Goal: Information Seeking & Learning: Learn about a topic

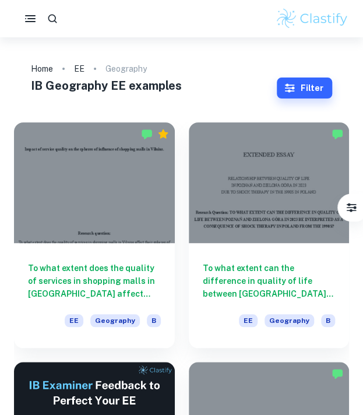
type input "Geography"
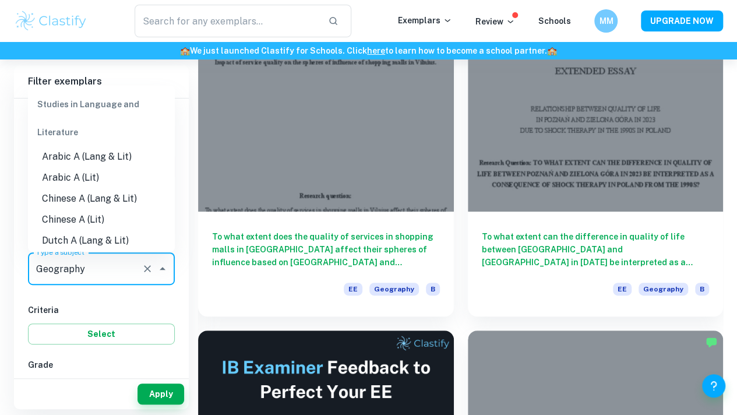
scroll to position [992, 0]
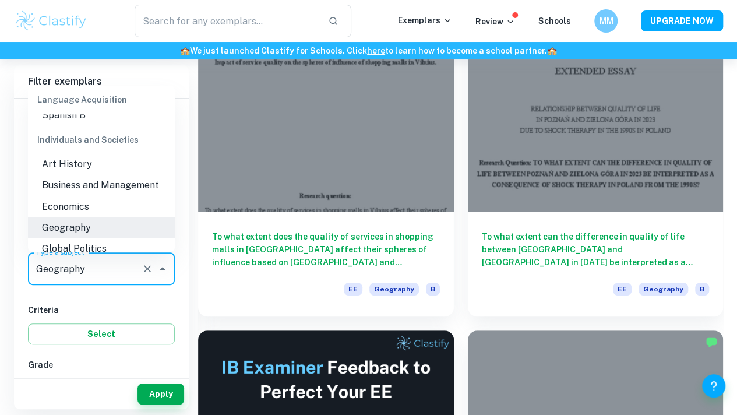
click at [105, 272] on input "Geography" at bounding box center [85, 269] width 104 height 22
click at [158, 270] on icon "Close" at bounding box center [163, 269] width 14 height 14
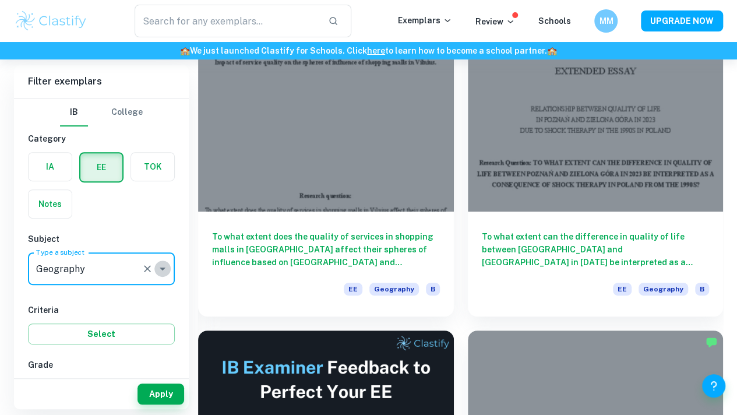
click at [158, 270] on icon "Open" at bounding box center [163, 269] width 14 height 14
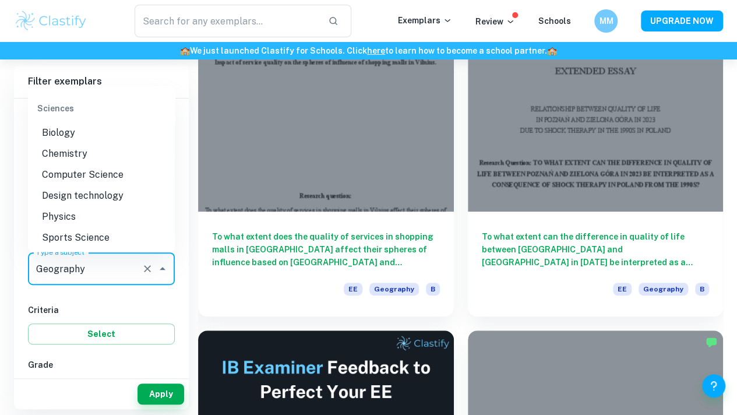
scroll to position [1319, 0]
click at [84, 163] on li "Chemistry" at bounding box center [101, 152] width 147 height 21
type input "Chemistry"
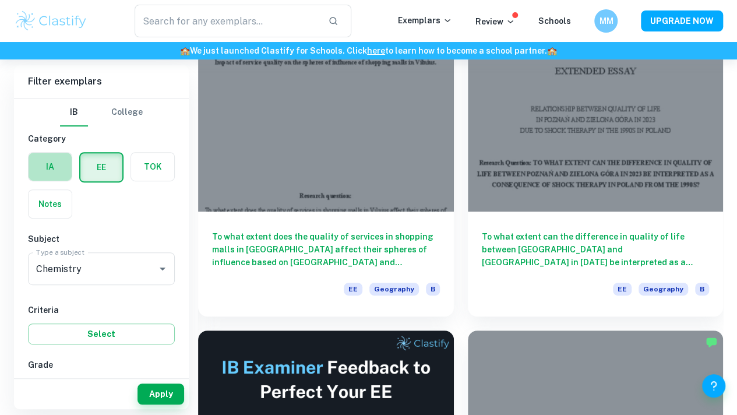
click at [66, 167] on label "button" at bounding box center [50, 167] width 43 height 28
click at [0, 0] on input "radio" at bounding box center [0, 0] width 0 height 0
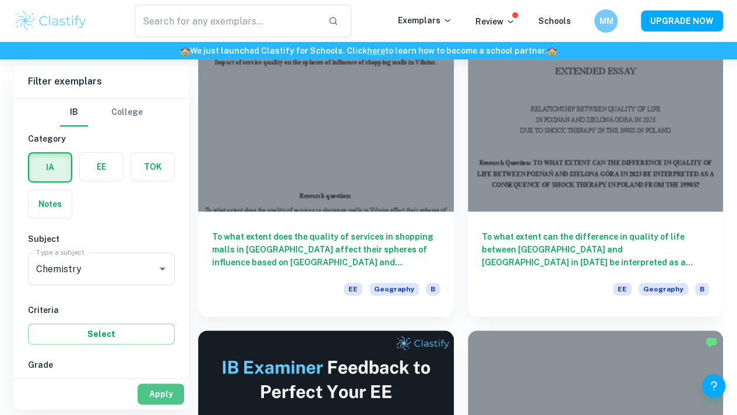
click at [157, 393] on button "Apply" at bounding box center [160, 393] width 47 height 21
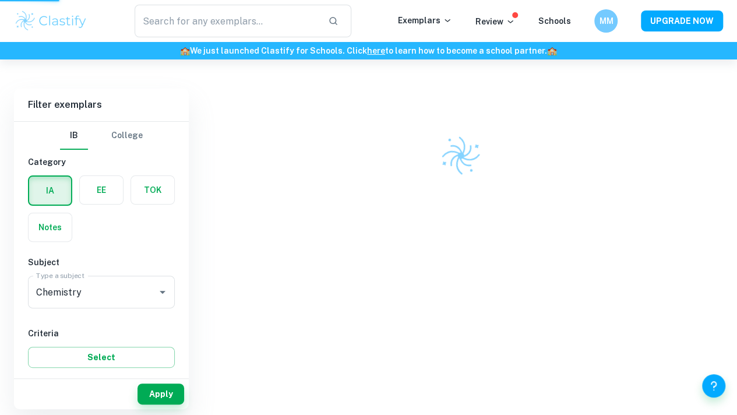
scroll to position [59, 0]
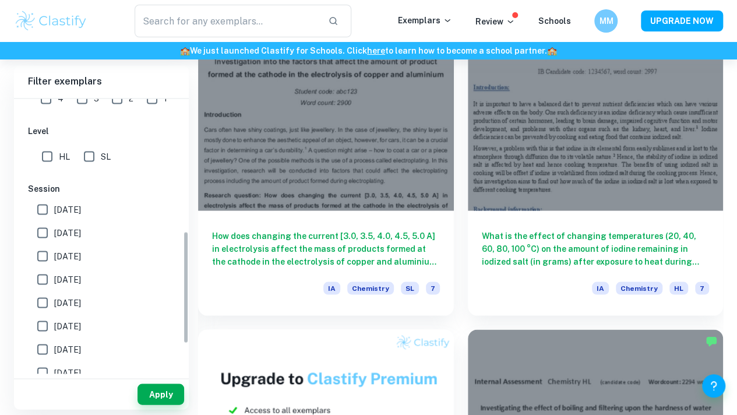
scroll to position [323, 0]
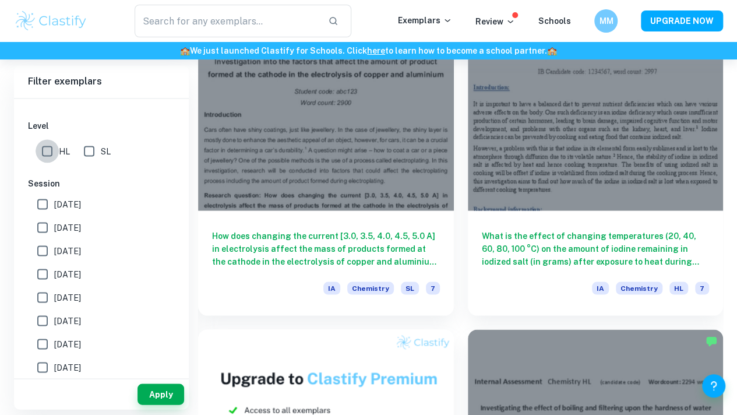
click at [51, 157] on input "HL" at bounding box center [47, 150] width 23 height 23
checkbox input "true"
click at [44, 230] on input "May 2025" at bounding box center [42, 227] width 23 height 23
checkbox input "true"
click at [149, 388] on button "Apply" at bounding box center [160, 393] width 47 height 21
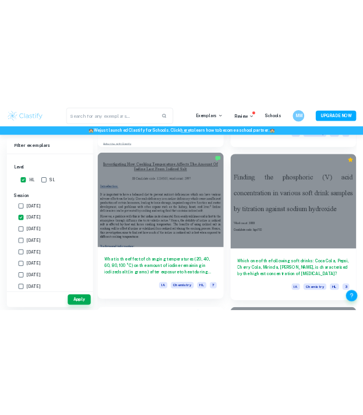
scroll to position [918, 0]
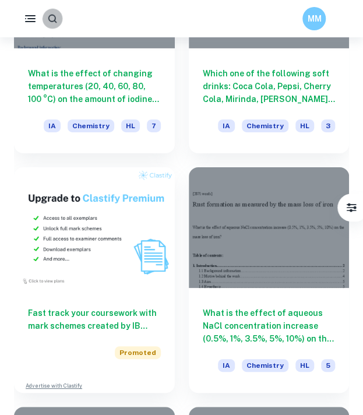
click at [49, 17] on icon "button" at bounding box center [52, 18] width 11 height 11
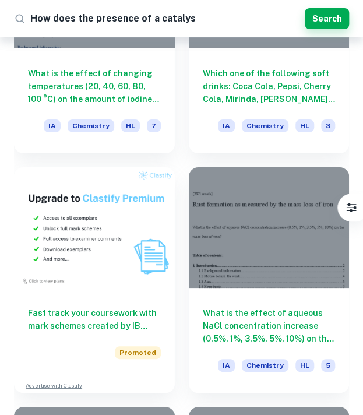
type input "How does the presence of a catalyst"
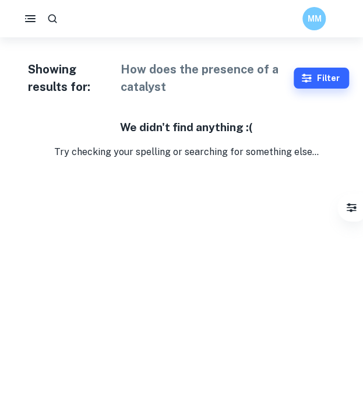
click at [209, 86] on h1 "How does the presence of a catalyst" at bounding box center [200, 78] width 159 height 35
click at [259, 71] on h1 "How does the presence of a catalyst" at bounding box center [200, 78] width 159 height 35
click at [208, 98] on div "Showing results for: How does the presence of a catalyst Filter Filter exemplar…" at bounding box center [181, 98] width 363 height 122
click at [188, 90] on h1 "How does the presence of a catalyst" at bounding box center [200, 78] width 159 height 35
click at [177, 90] on h1 "How does the presence of a catalyst" at bounding box center [200, 78] width 159 height 35
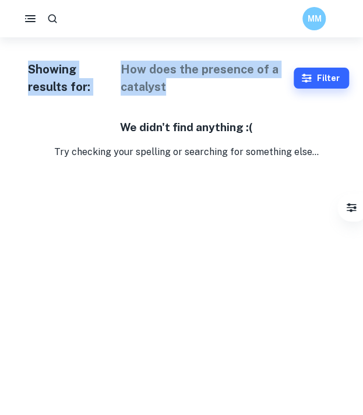
drag, startPoint x: 177, startPoint y: 90, endPoint x: 54, endPoint y: 17, distance: 142.9
click at [54, 37] on div "MM Showing results for: How does the presence of a catalyst Filter Filter exemp…" at bounding box center [181, 98] width 363 height 122
click at [54, 17] on icon "button" at bounding box center [53, 19] width 12 height 12
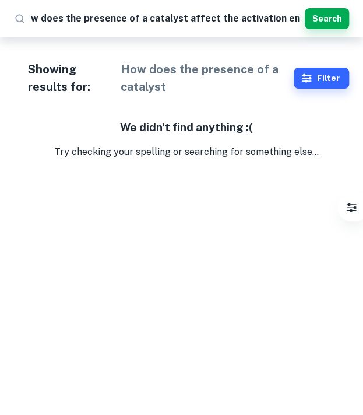
type input "How does the presence of a catalyst affect the activation energy"
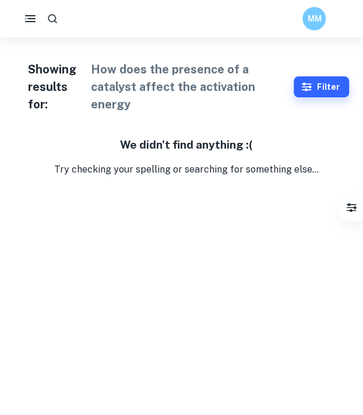
click at [44, 17] on button "button" at bounding box center [52, 19] width 22 height 22
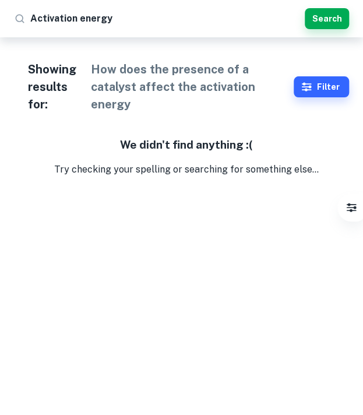
type input "Activation energy"
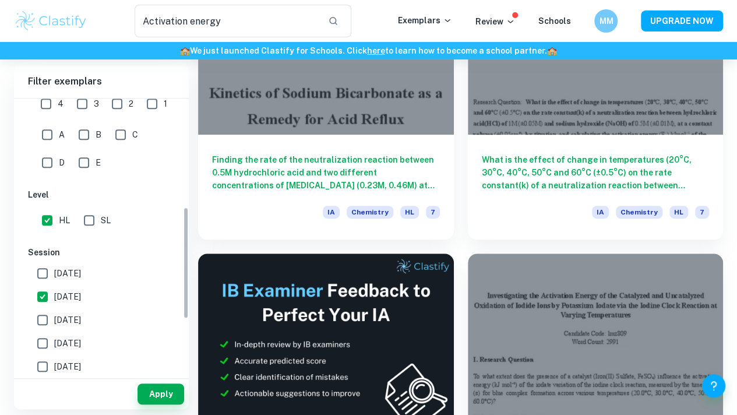
scroll to position [267, 0]
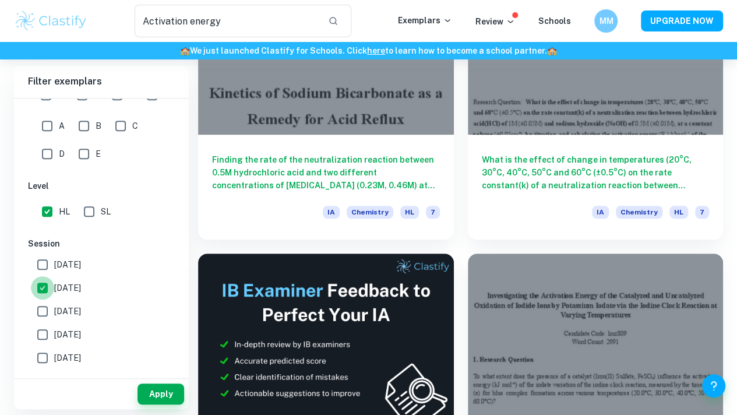
click at [41, 287] on input "May 2025" at bounding box center [42, 287] width 23 height 23
checkbox input "false"
click at [51, 214] on input "HL" at bounding box center [47, 211] width 23 height 23
checkbox input "false"
click at [154, 389] on button "Apply" at bounding box center [160, 393] width 47 height 21
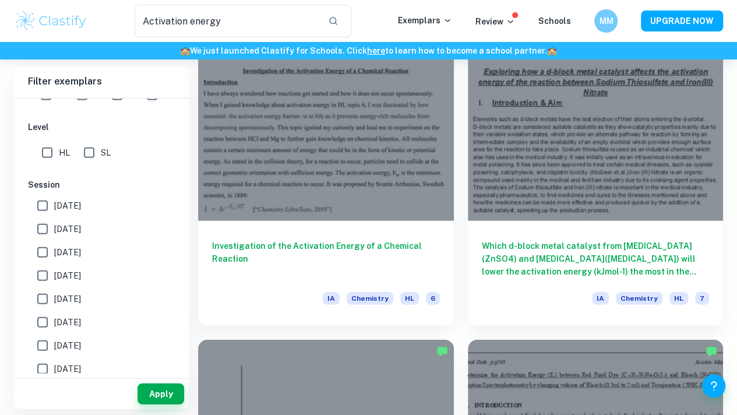
scroll to position [1341, 0]
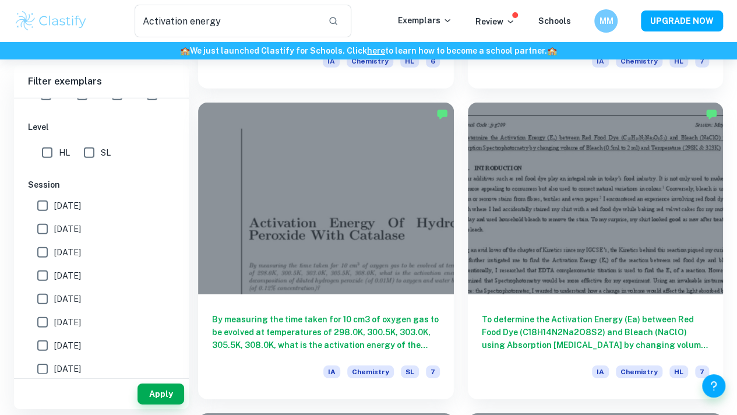
scroll to position [1689, 0]
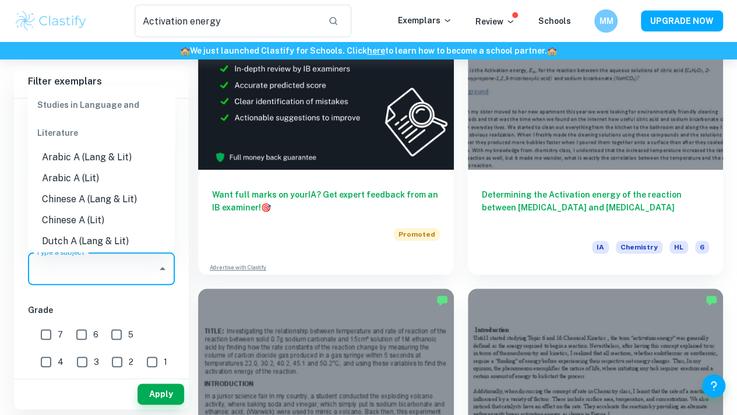
click at [79, 267] on input "Type a subject" at bounding box center [92, 269] width 119 height 22
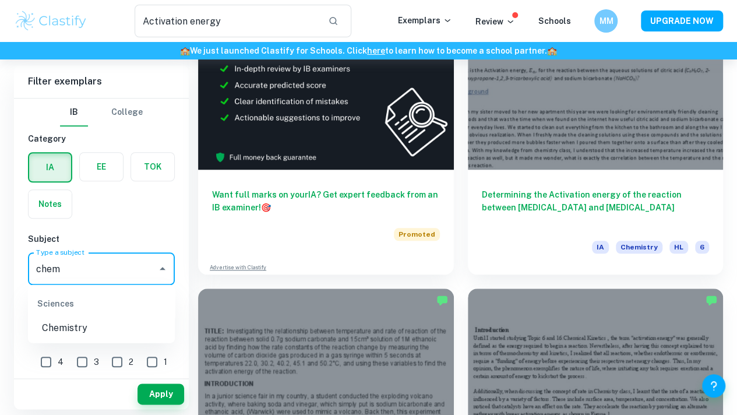
click at [63, 329] on li "Chemistry" at bounding box center [101, 327] width 147 height 21
type input "Chemistry"
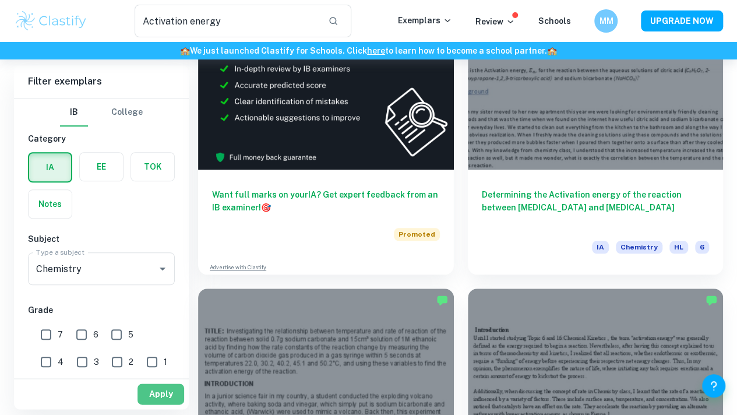
click at [139, 386] on button "Apply" at bounding box center [160, 393] width 47 height 21
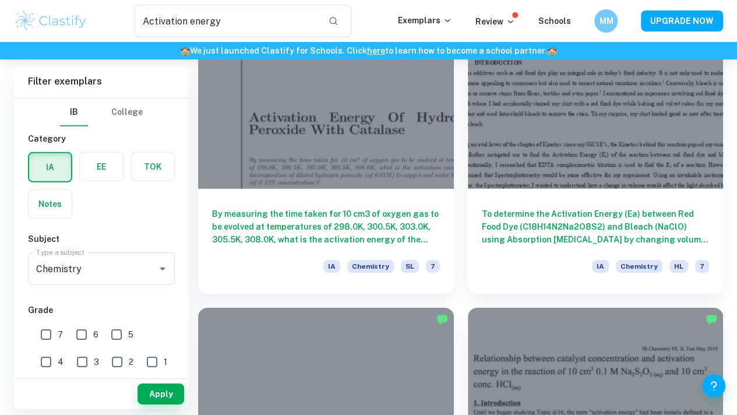
scroll to position [1689, 0]
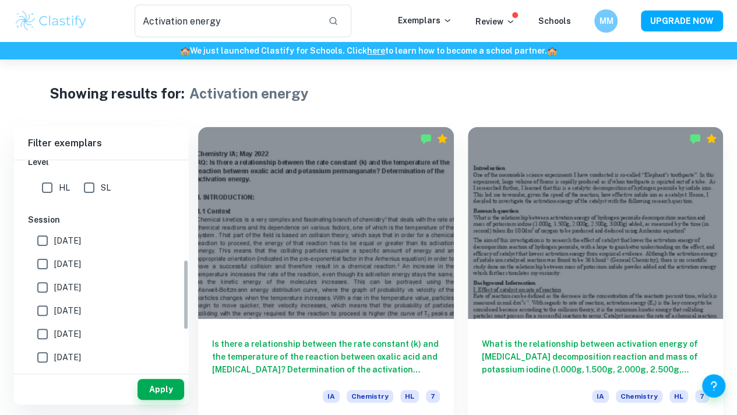
scroll to position [294, 0]
click at [48, 259] on input "May 2025" at bounding box center [42, 263] width 23 height 23
checkbox input "true"
click at [158, 379] on button "Apply" at bounding box center [160, 389] width 47 height 21
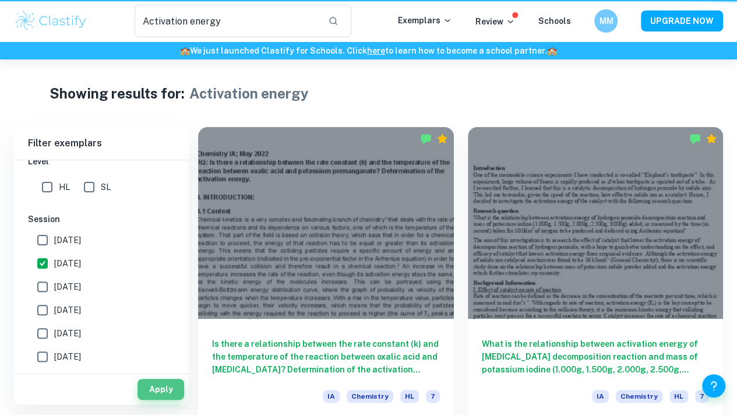
click at [158, 379] on button "Apply" at bounding box center [160, 389] width 47 height 21
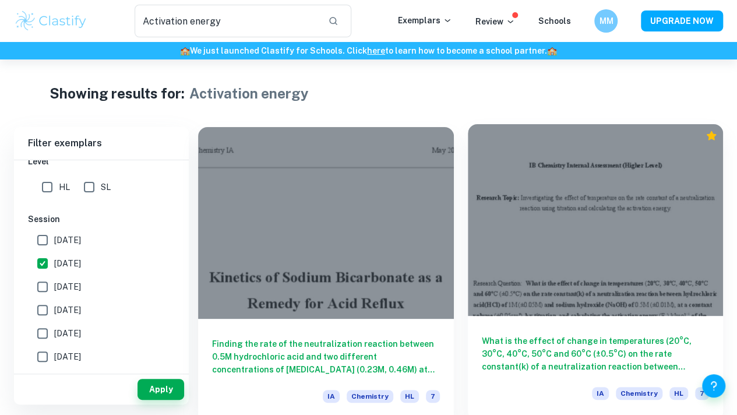
click at [362, 334] on h6 "What is the effect of change in temperatures (20°C, 30°C, 40°C, 50°C and 60°C (…" at bounding box center [596, 353] width 228 height 38
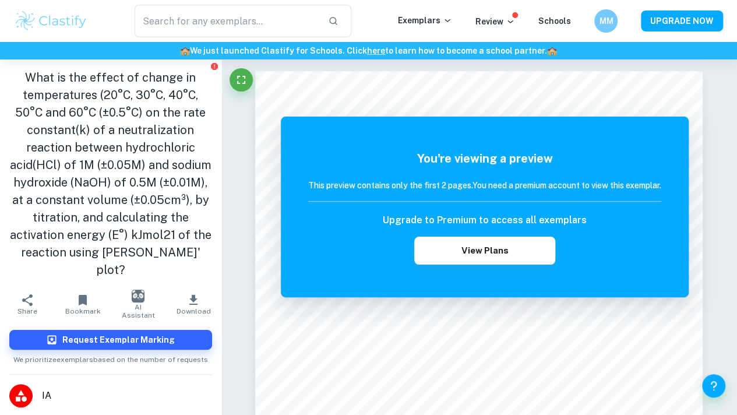
type input "Activation energy"
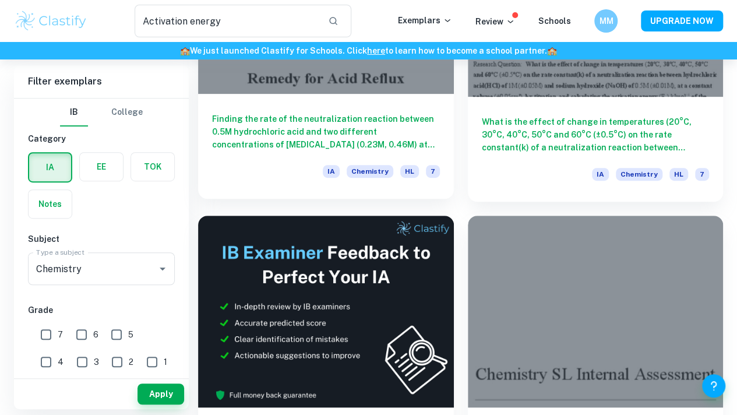
scroll to position [223, 0]
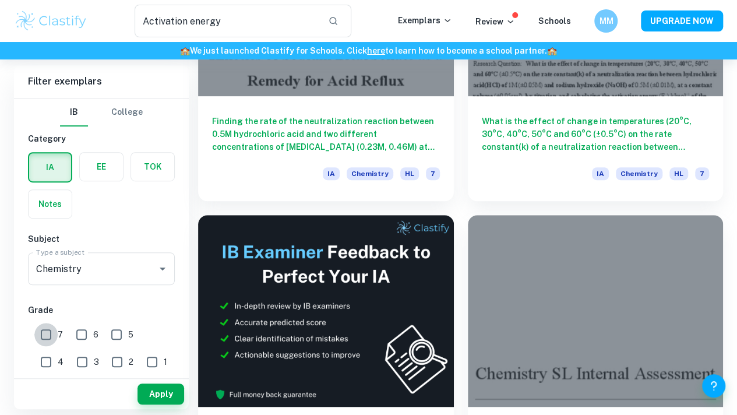
click at [49, 330] on input "7" at bounding box center [45, 334] width 23 height 23
checkbox input "true"
click at [154, 387] on button "Apply" at bounding box center [160, 393] width 47 height 21
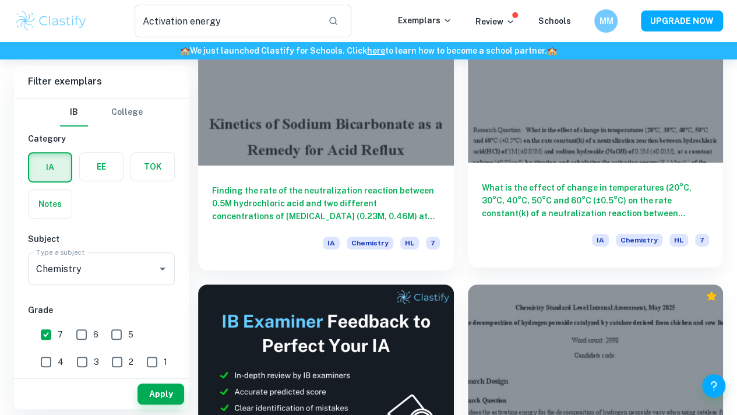
scroll to position [0, 0]
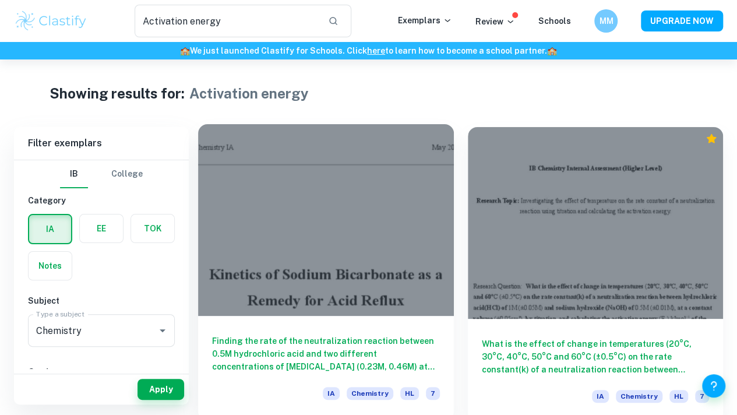
click at [281, 334] on h6 "Finding the rate of the neutralization reaction between 0.5M hydrochloric acid …" at bounding box center [326, 353] width 228 height 38
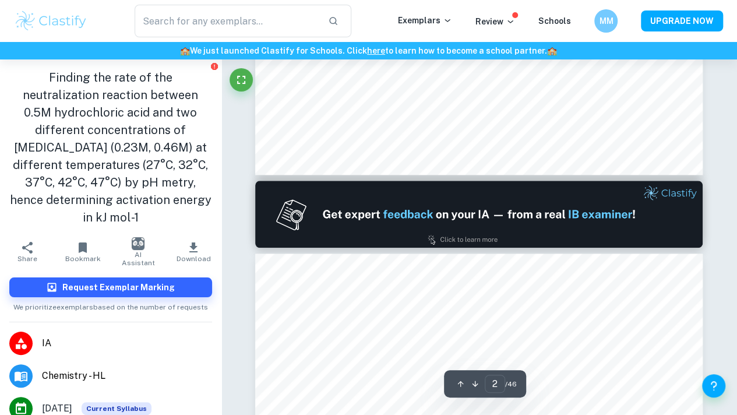
scroll to position [692, 0]
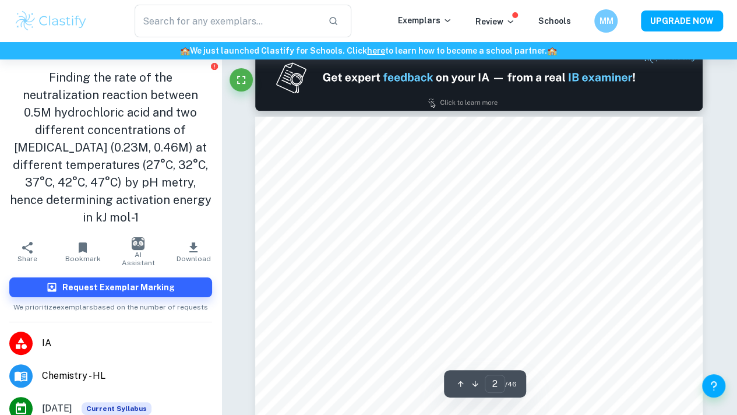
type input "1"
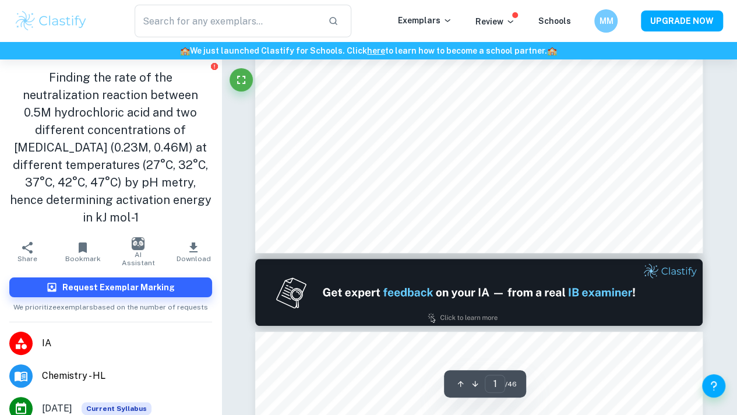
scroll to position [457, 0]
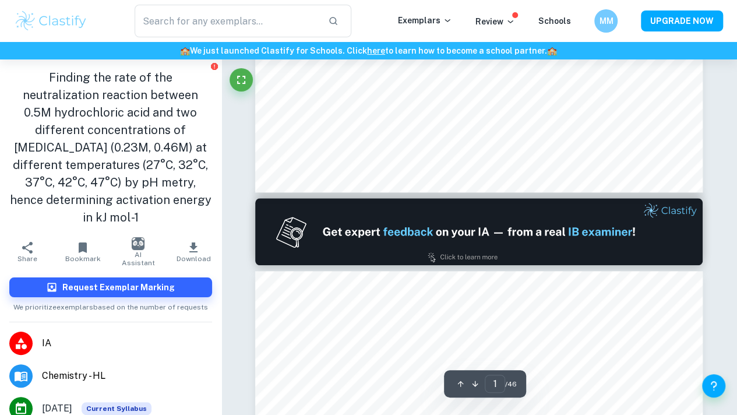
type input "Activation energy"
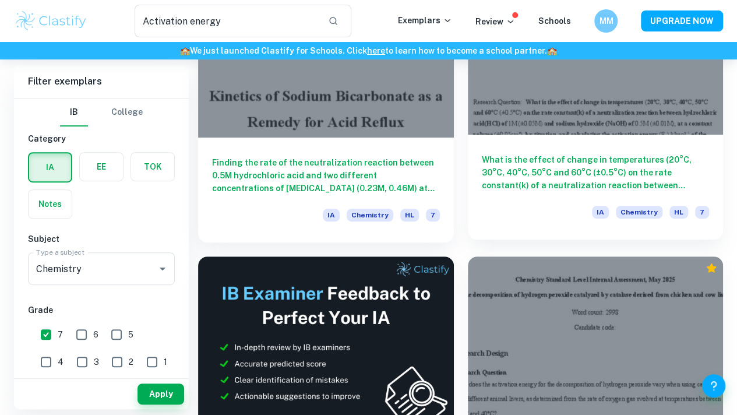
scroll to position [182, 0]
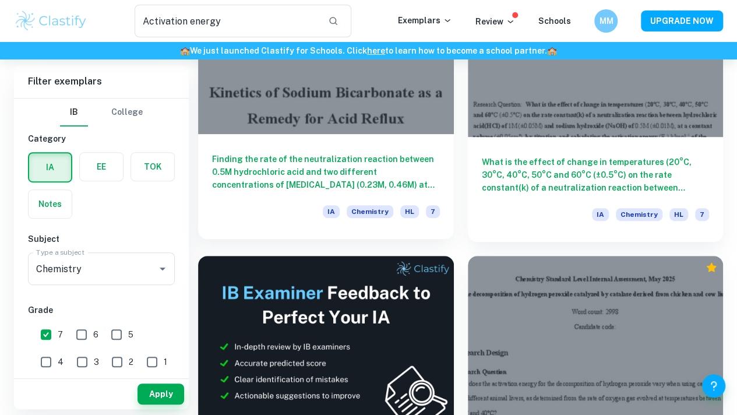
click at [269, 153] on h6 "Finding the rate of the neutralization reaction between 0.5M hydrochloric acid …" at bounding box center [326, 172] width 228 height 38
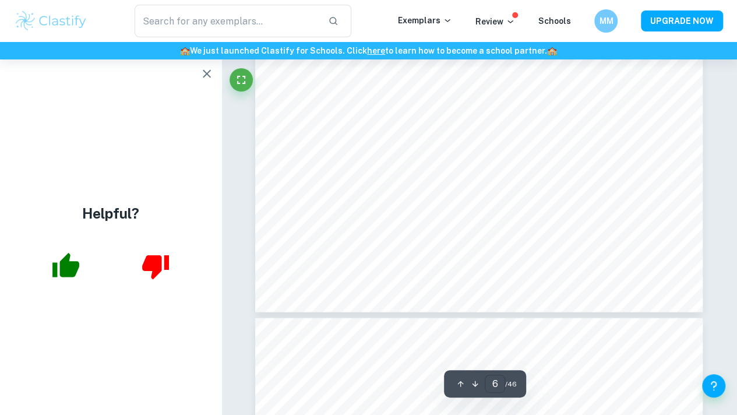
scroll to position [3405, 0]
click at [197, 75] on button "button" at bounding box center [206, 73] width 23 height 23
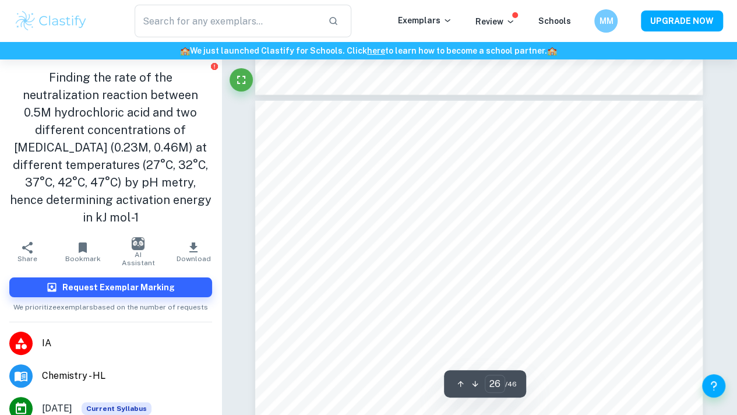
scroll to position [15063, 0]
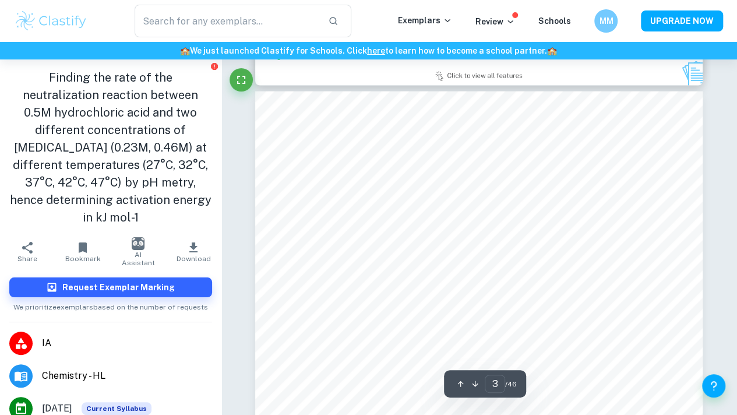
type input "2"
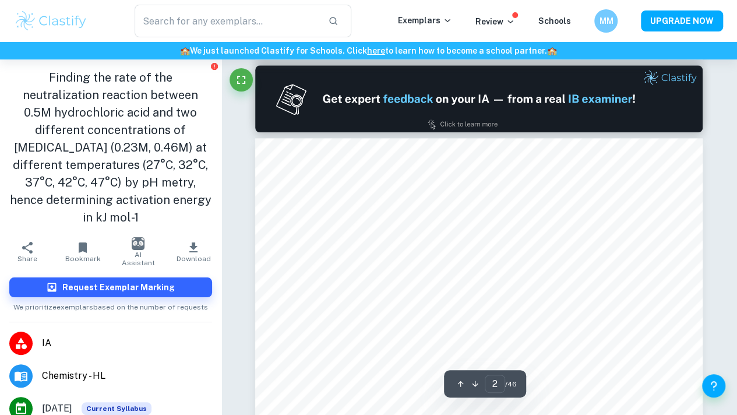
scroll to position [533, 0]
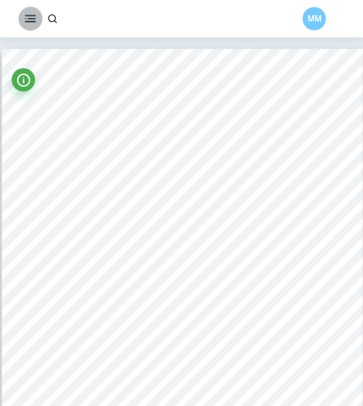
click at [36, 20] on icon "button" at bounding box center [30, 19] width 15 height 15
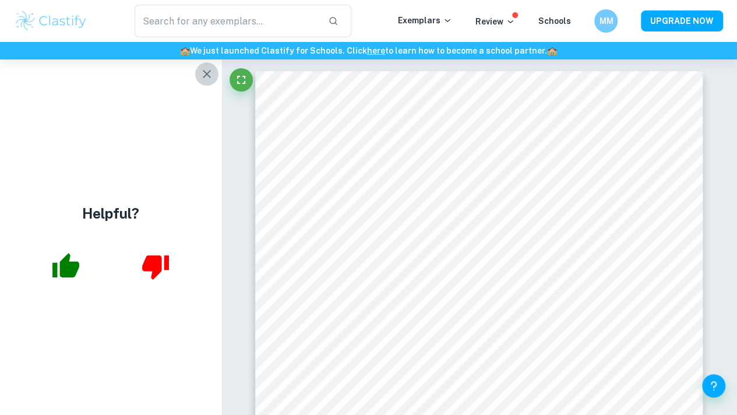
click at [210, 79] on icon "button" at bounding box center [207, 74] width 14 height 14
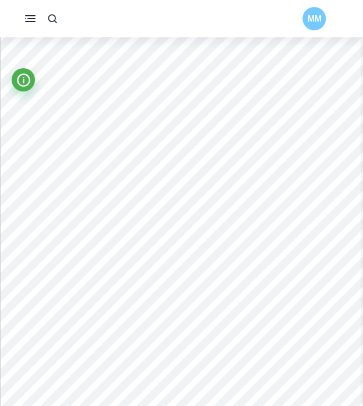
scroll to position [0, 1]
